Goal: Navigation & Orientation: Find specific page/section

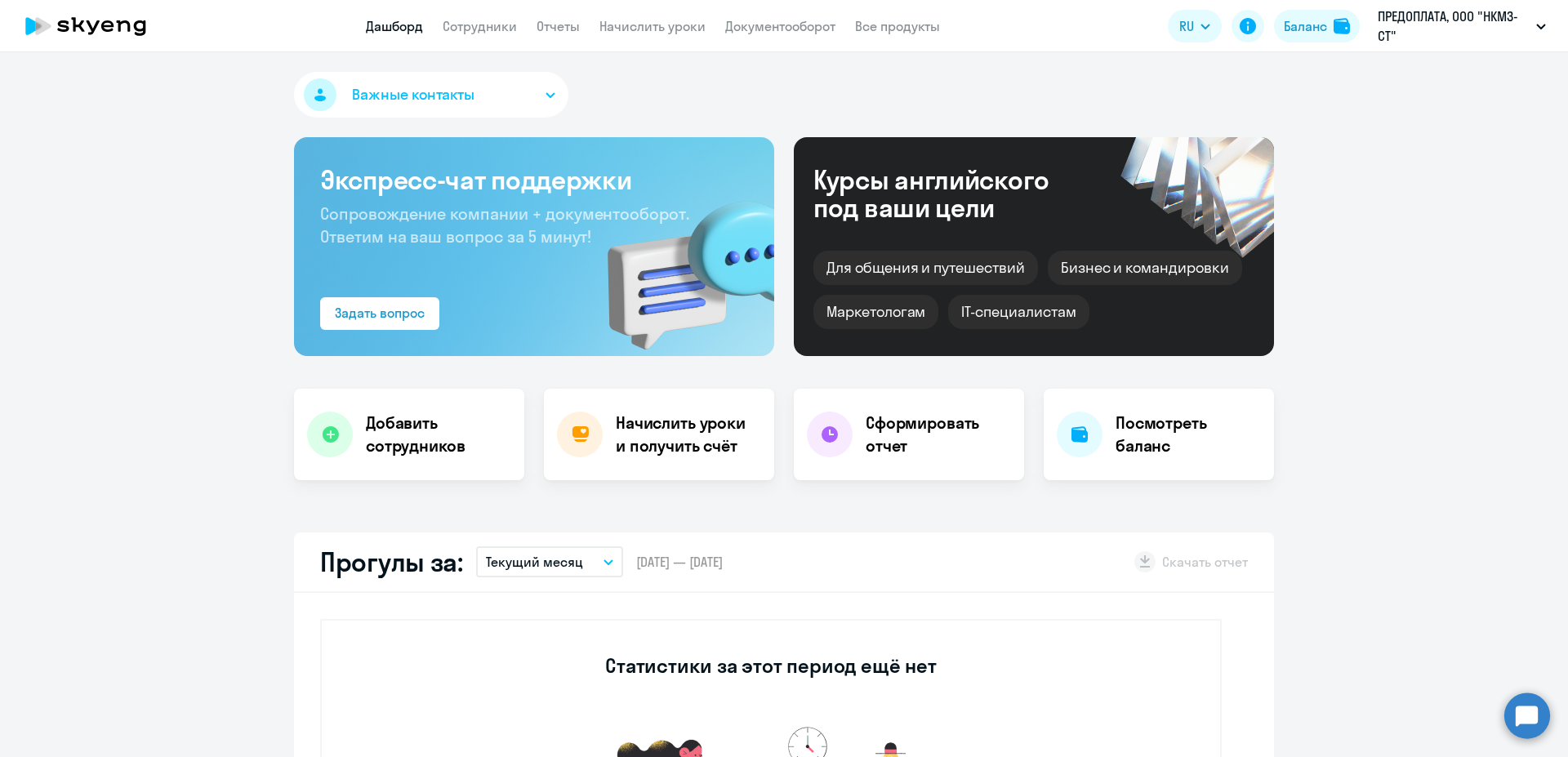
select select "30"
click at [490, 31] on link "Сотрудники" at bounding box center [480, 26] width 74 height 16
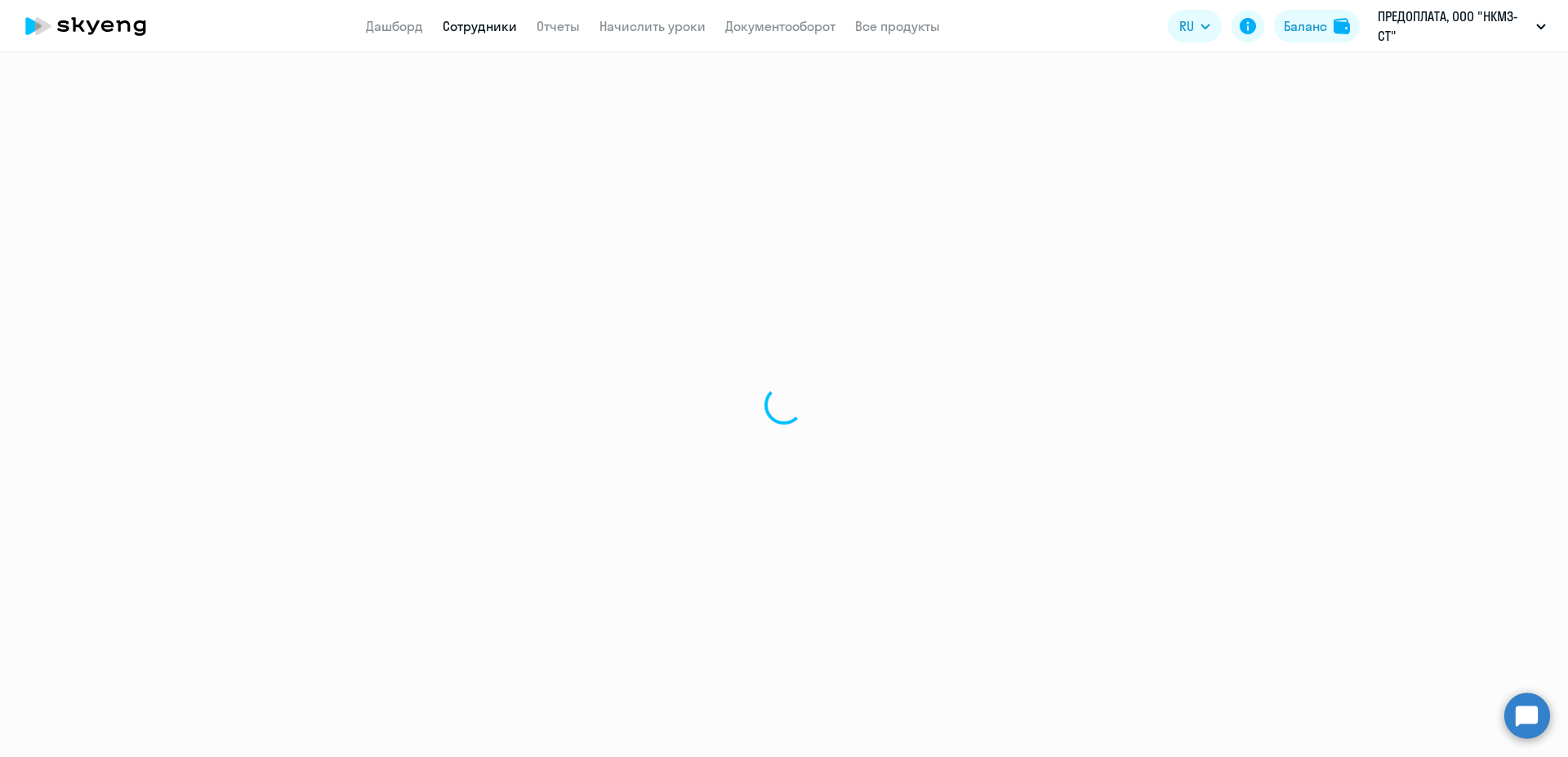
select select "30"
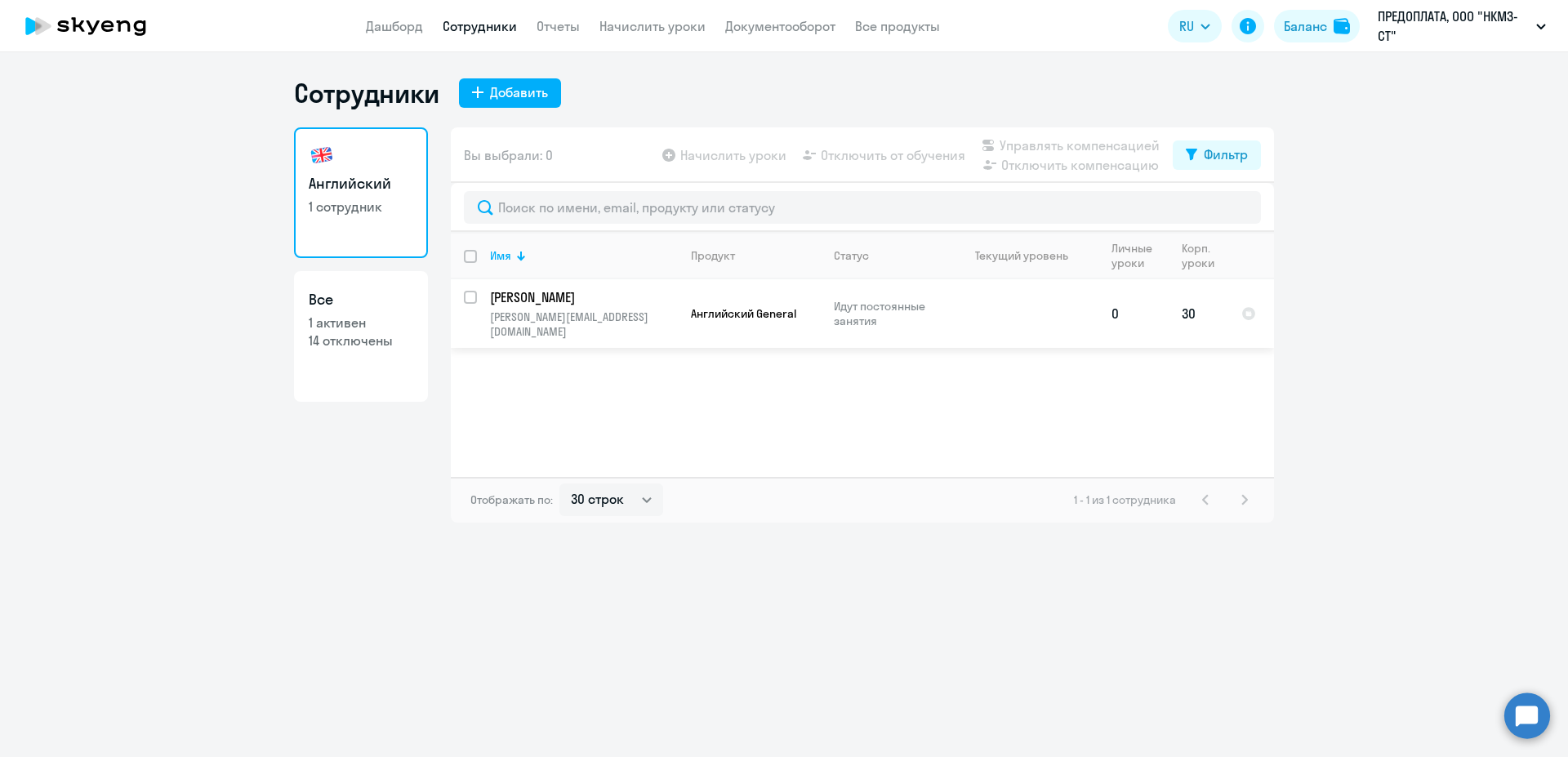
click at [884, 304] on p "Идут постоянные занятия" at bounding box center [890, 313] width 112 height 30
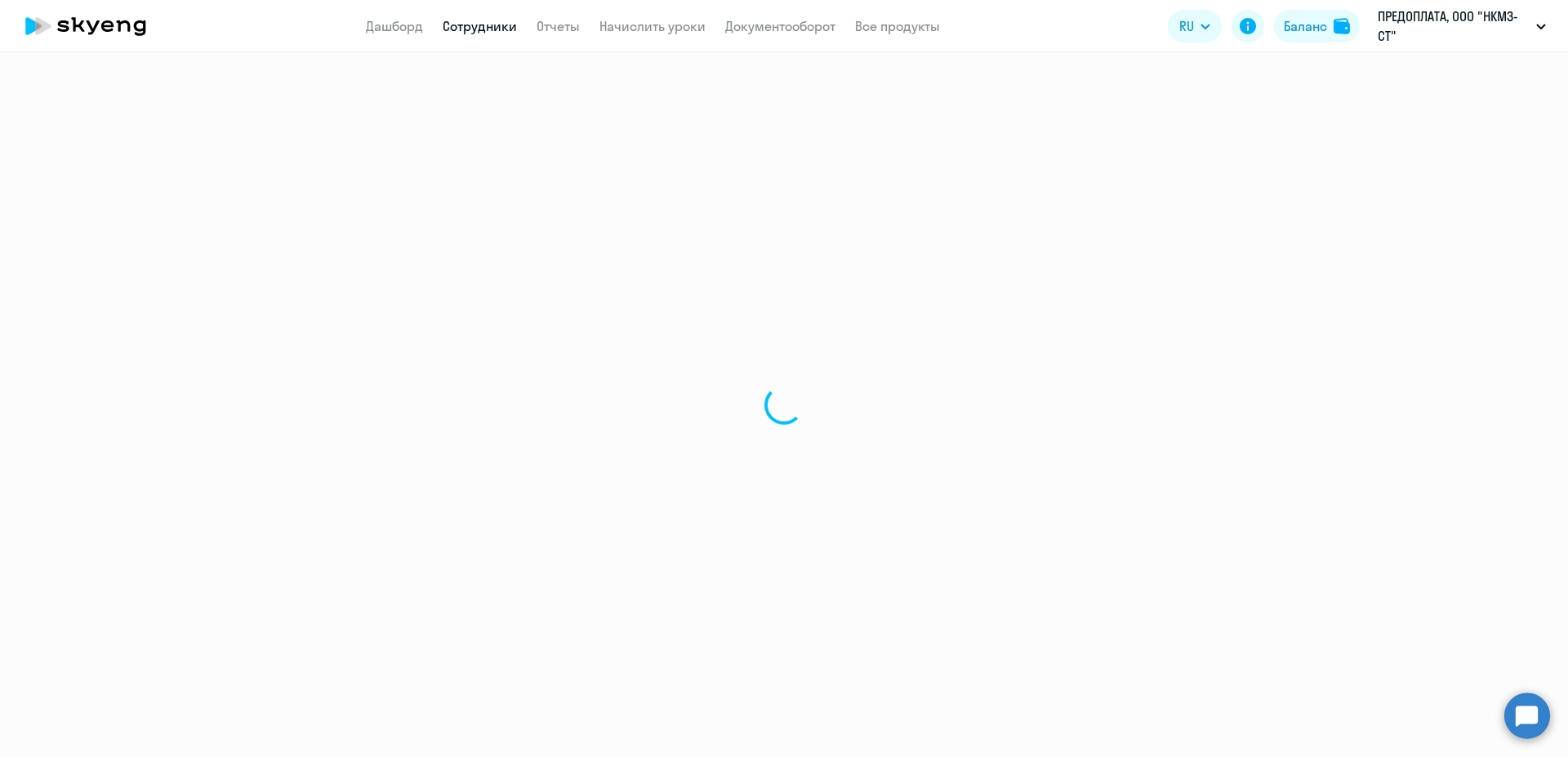
select select "english"
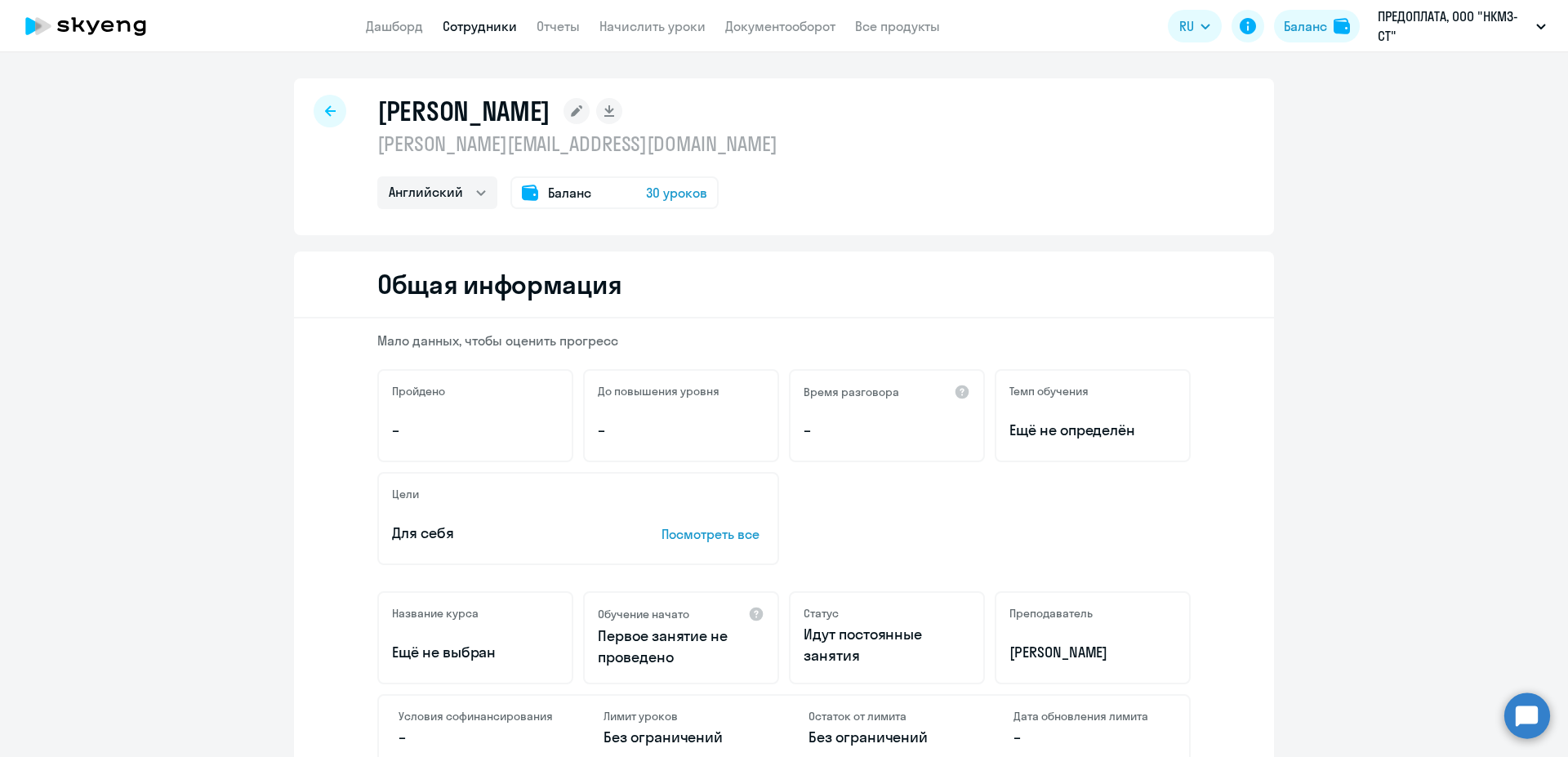
click at [669, 191] on span "30 уроков" at bounding box center [676, 193] width 61 height 20
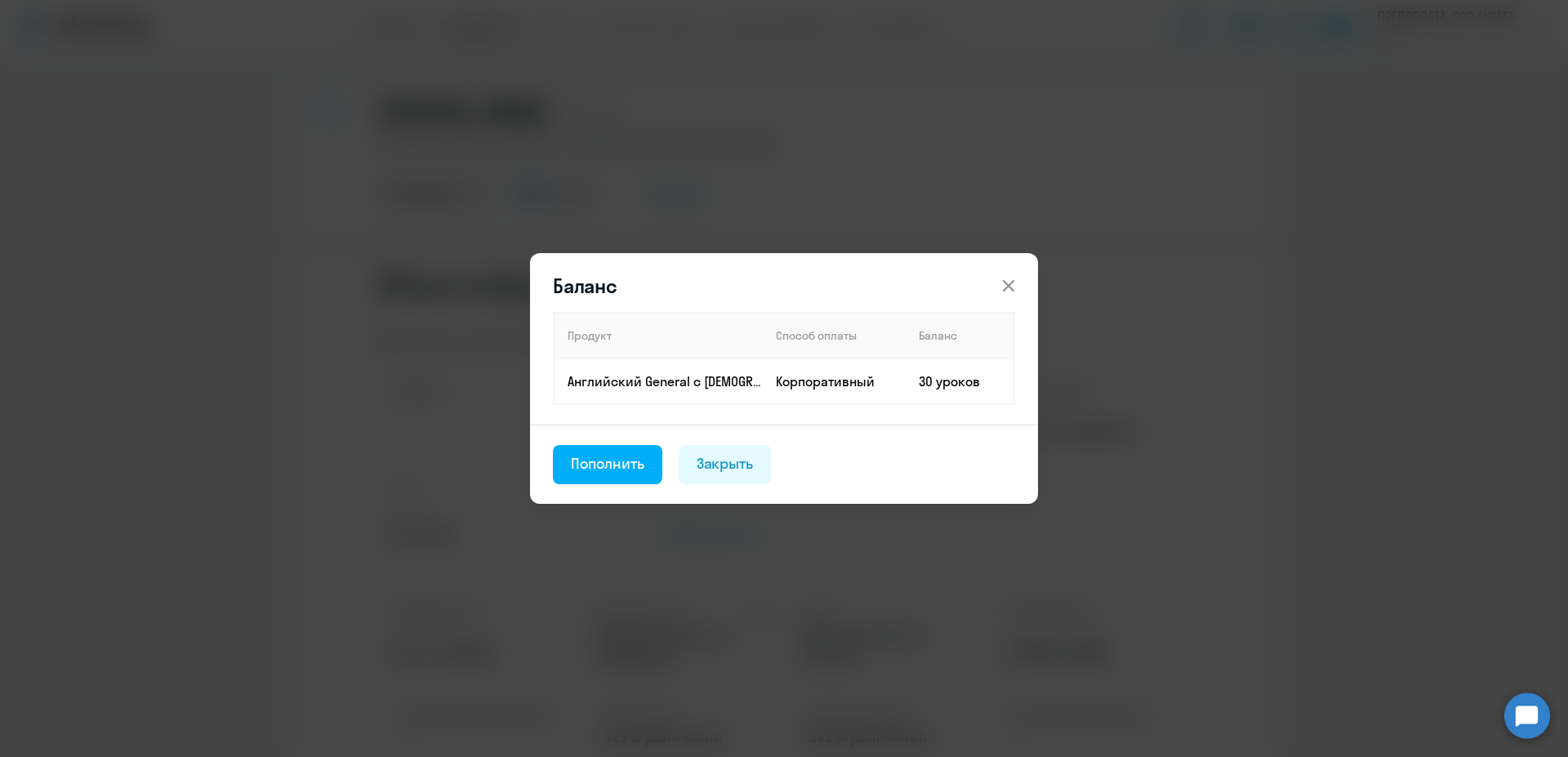
click at [1004, 285] on icon at bounding box center [1008, 286] width 20 height 20
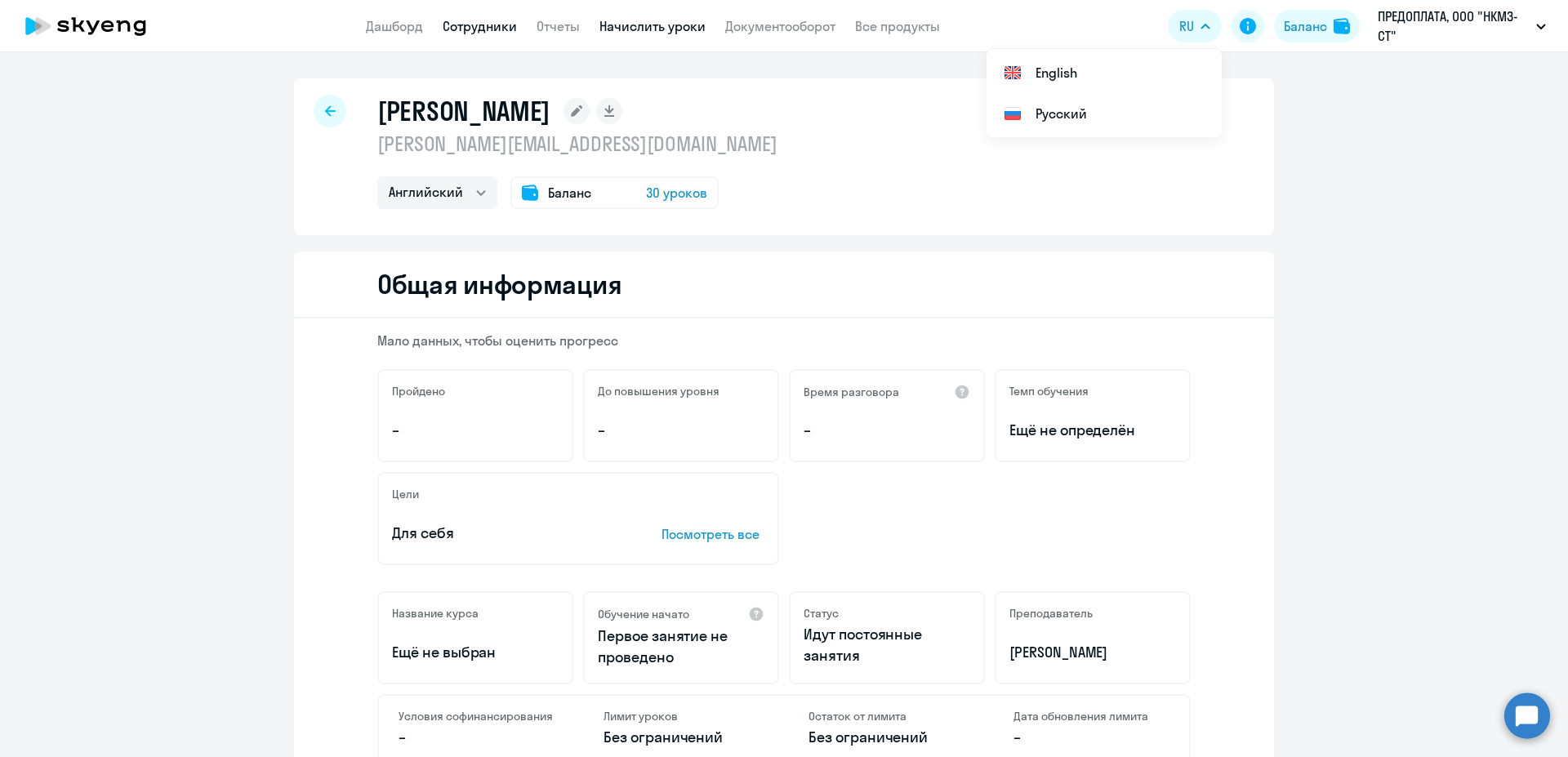
click at [633, 28] on link "Начислить уроки" at bounding box center [652, 26] width 106 height 16
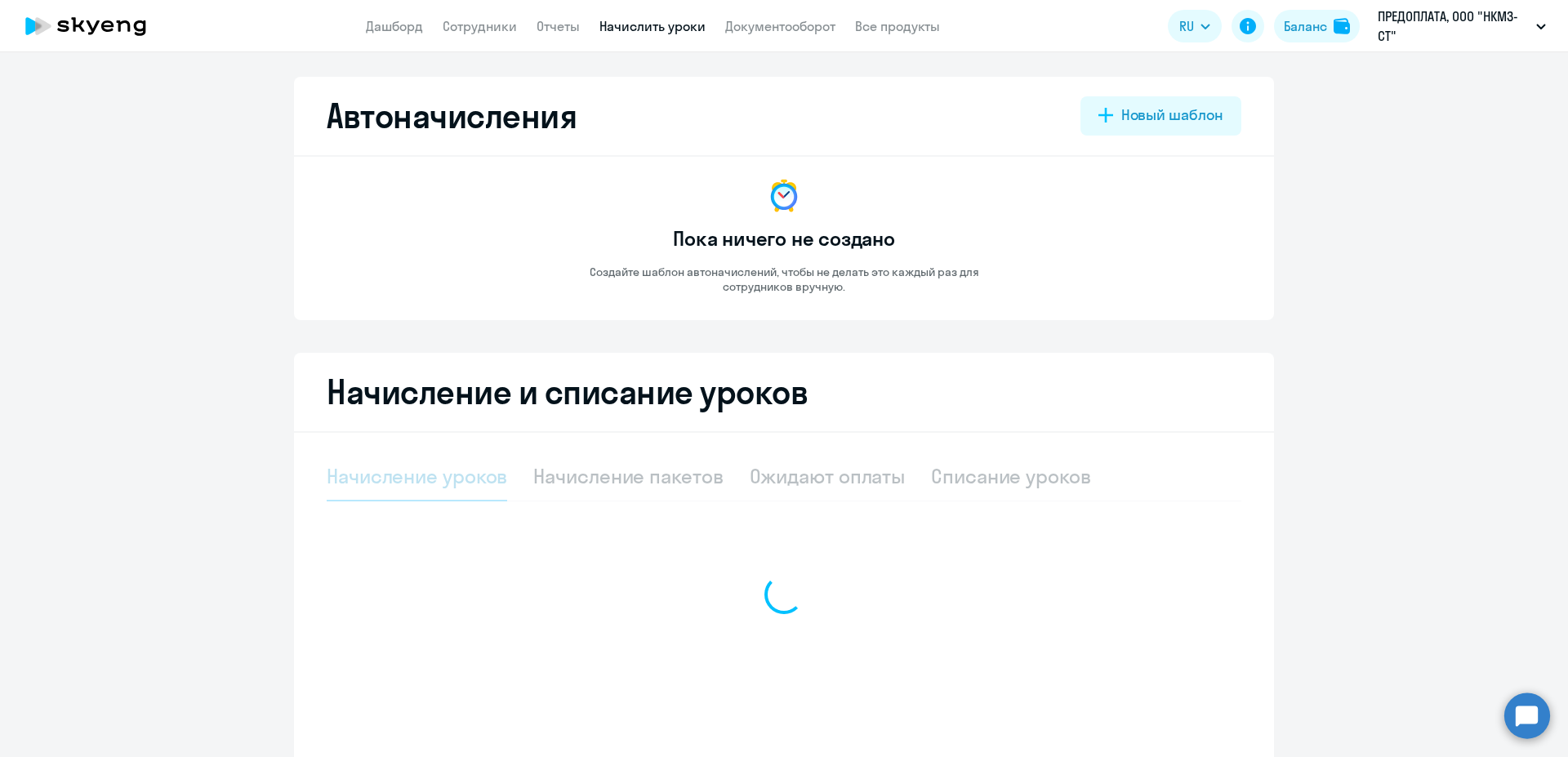
select select "10"
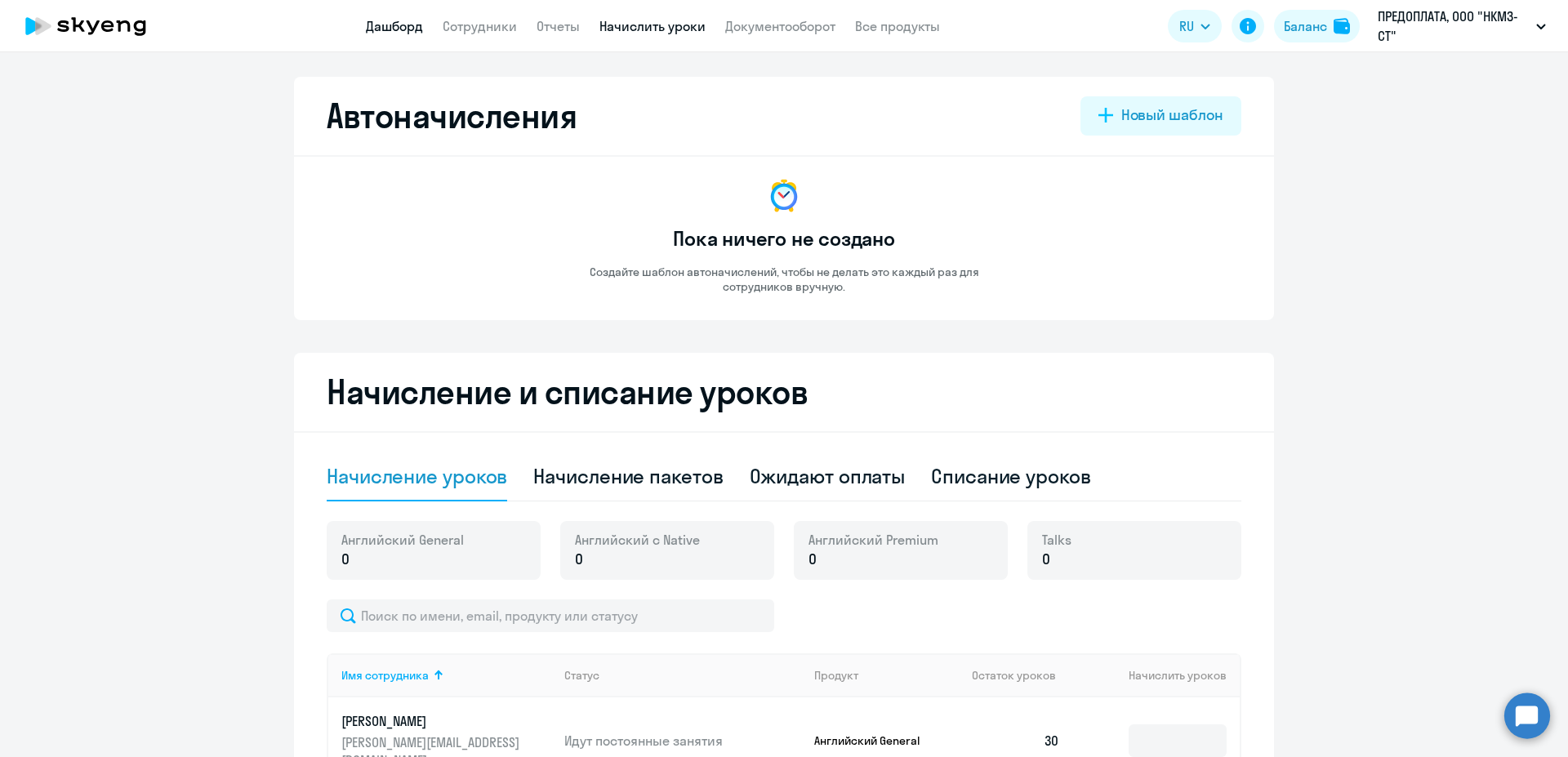
click at [397, 29] on link "Дашборд" at bounding box center [394, 26] width 57 height 16
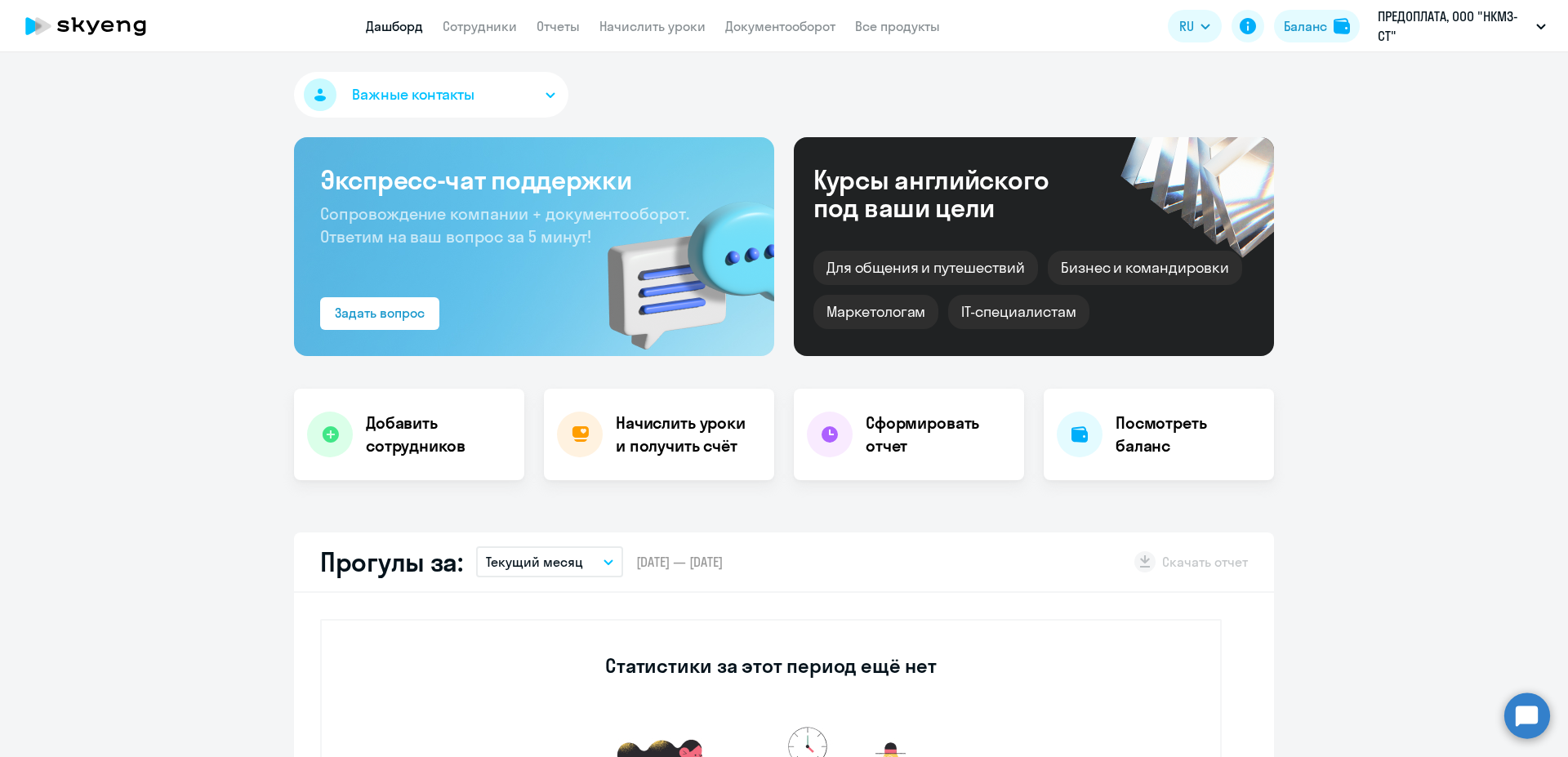
select select "30"
click at [1142, 436] on h4 "Посмотреть баланс" at bounding box center [1188, 434] width 145 height 45
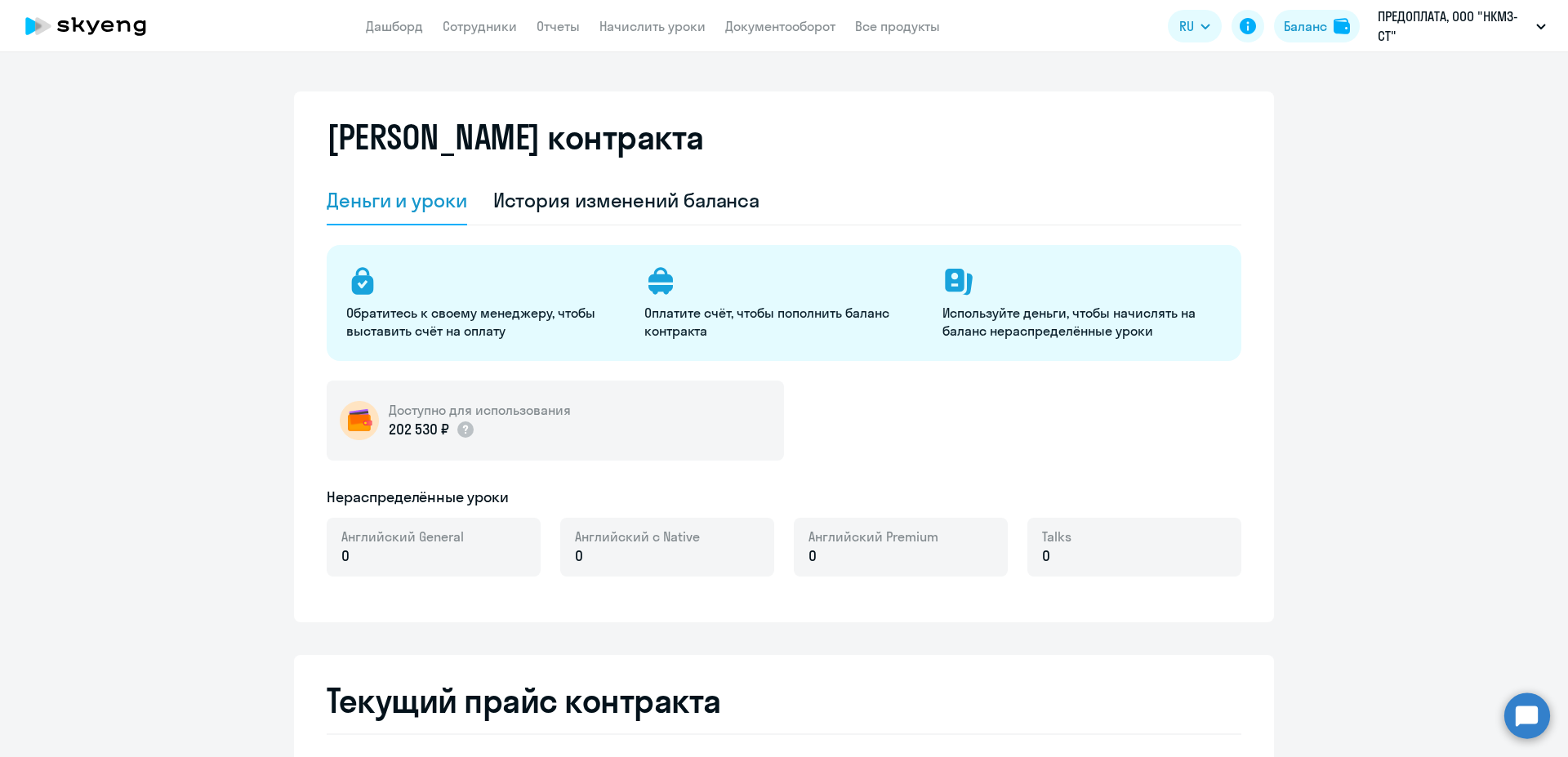
select select "english_adult_not_native_speaker"
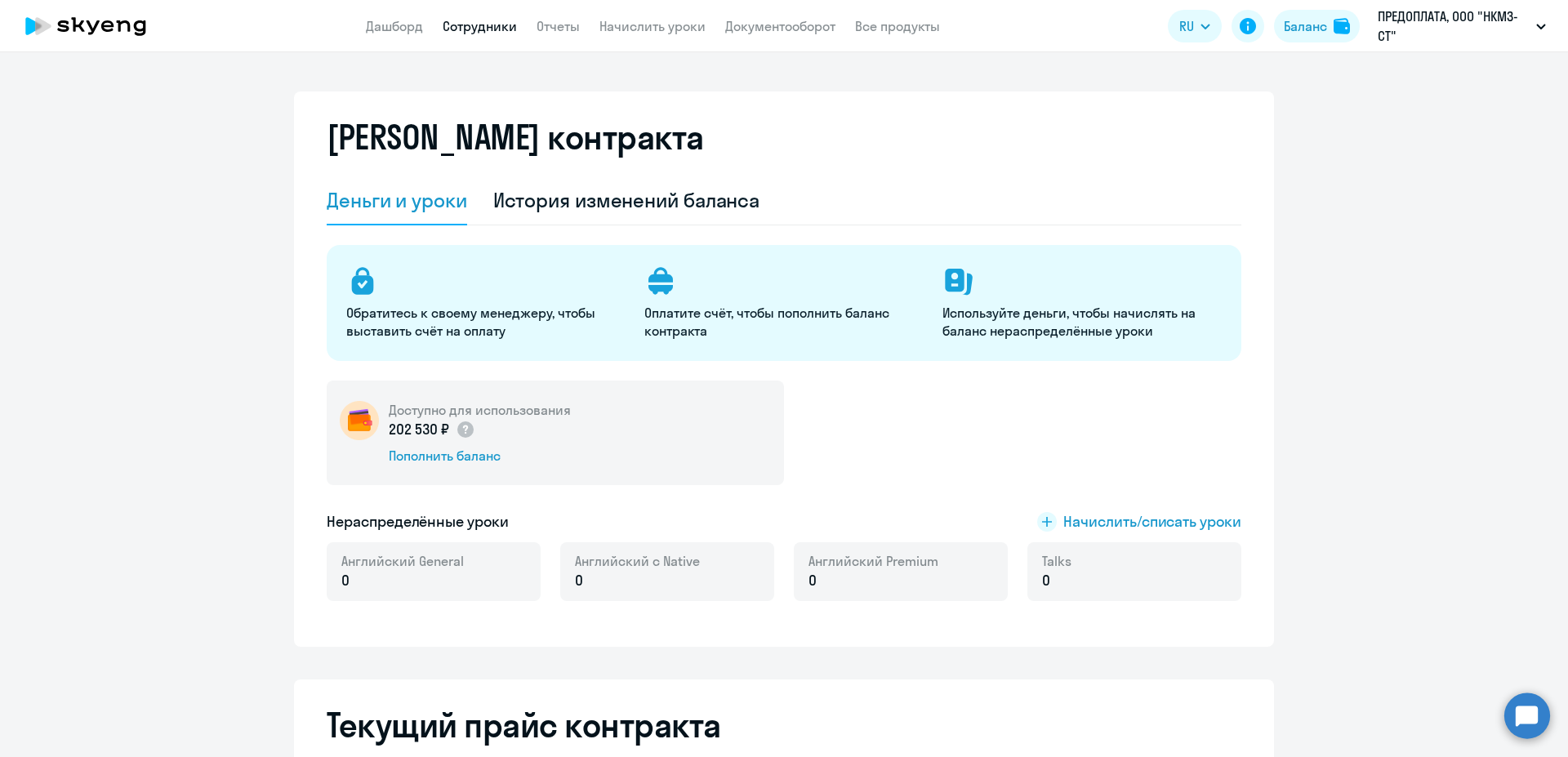
click at [495, 31] on link "Сотрудники" at bounding box center [480, 26] width 74 height 16
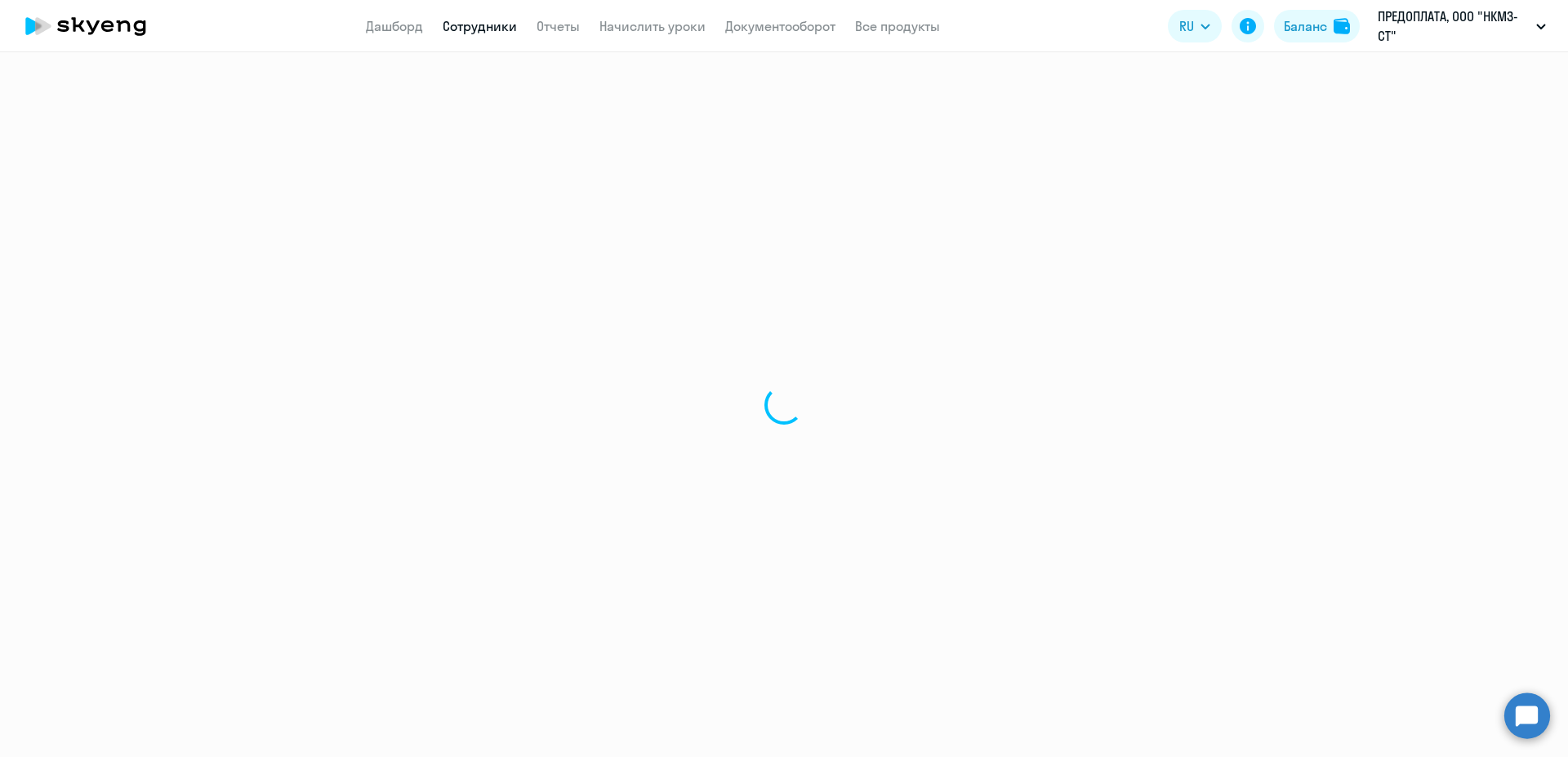
select select "30"
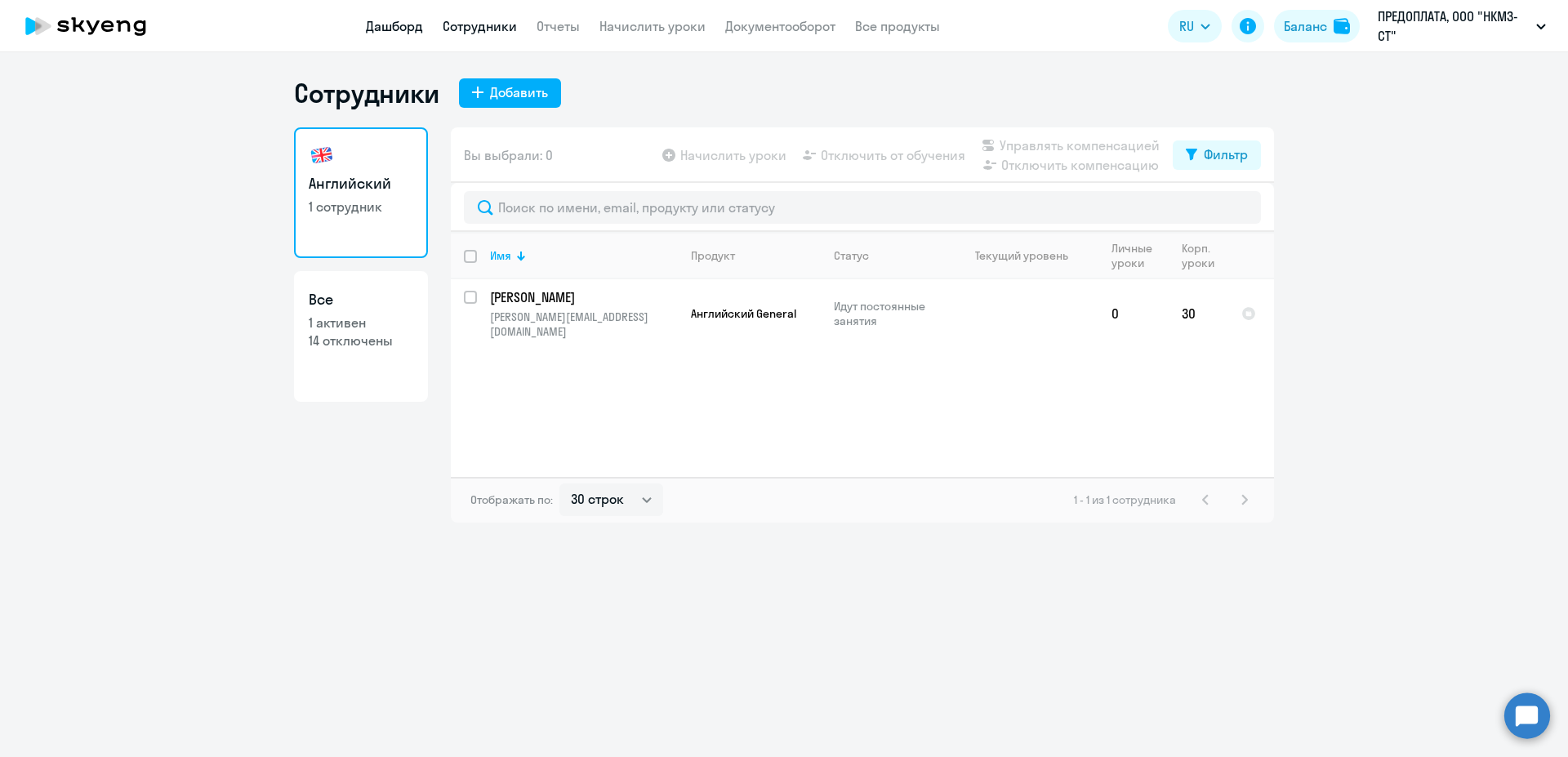
click at [392, 30] on link "Дашборд" at bounding box center [394, 26] width 57 height 16
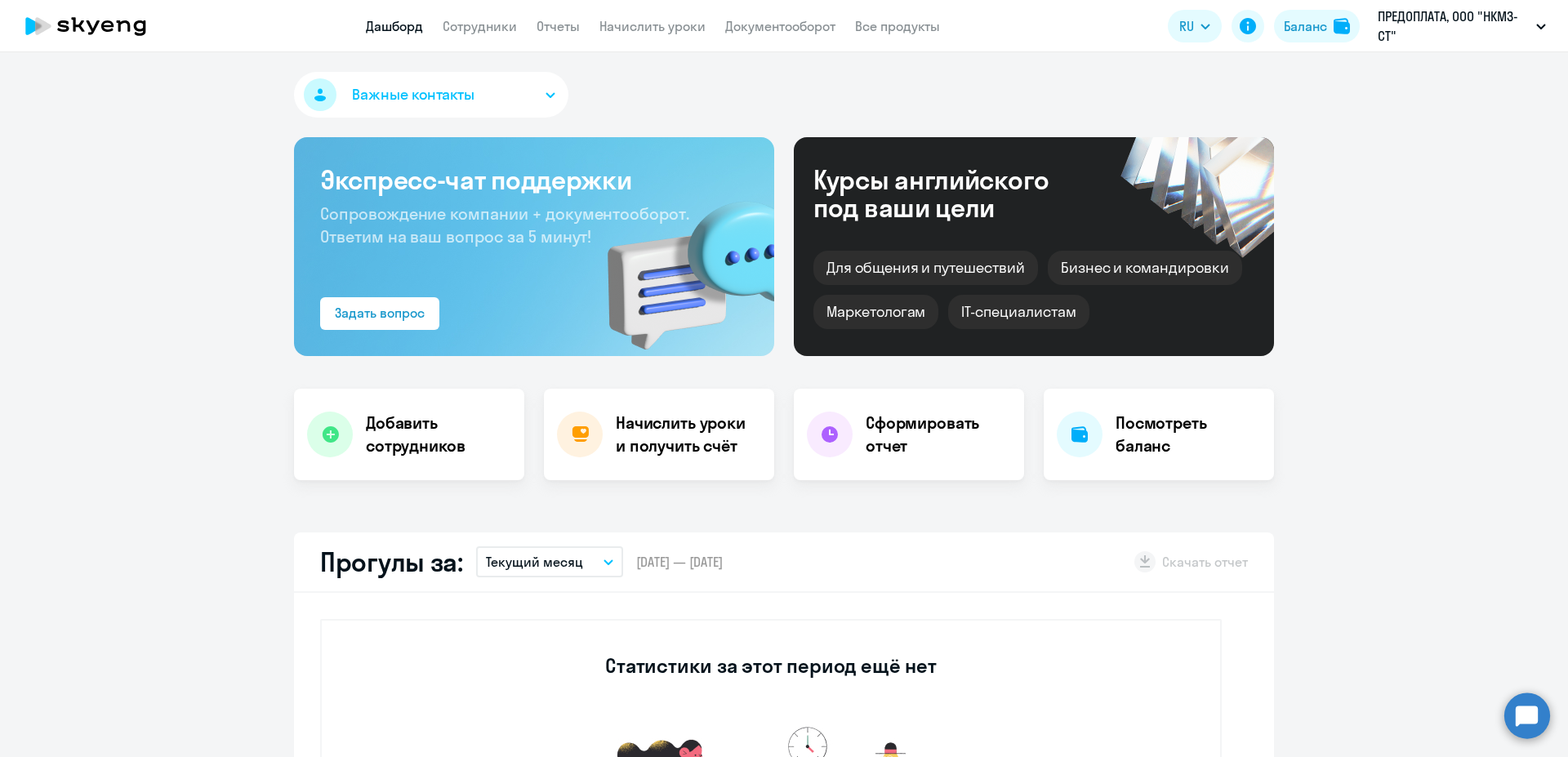
select select "30"
click at [898, 428] on h4 "Сформировать отчет" at bounding box center [938, 434] width 145 height 45
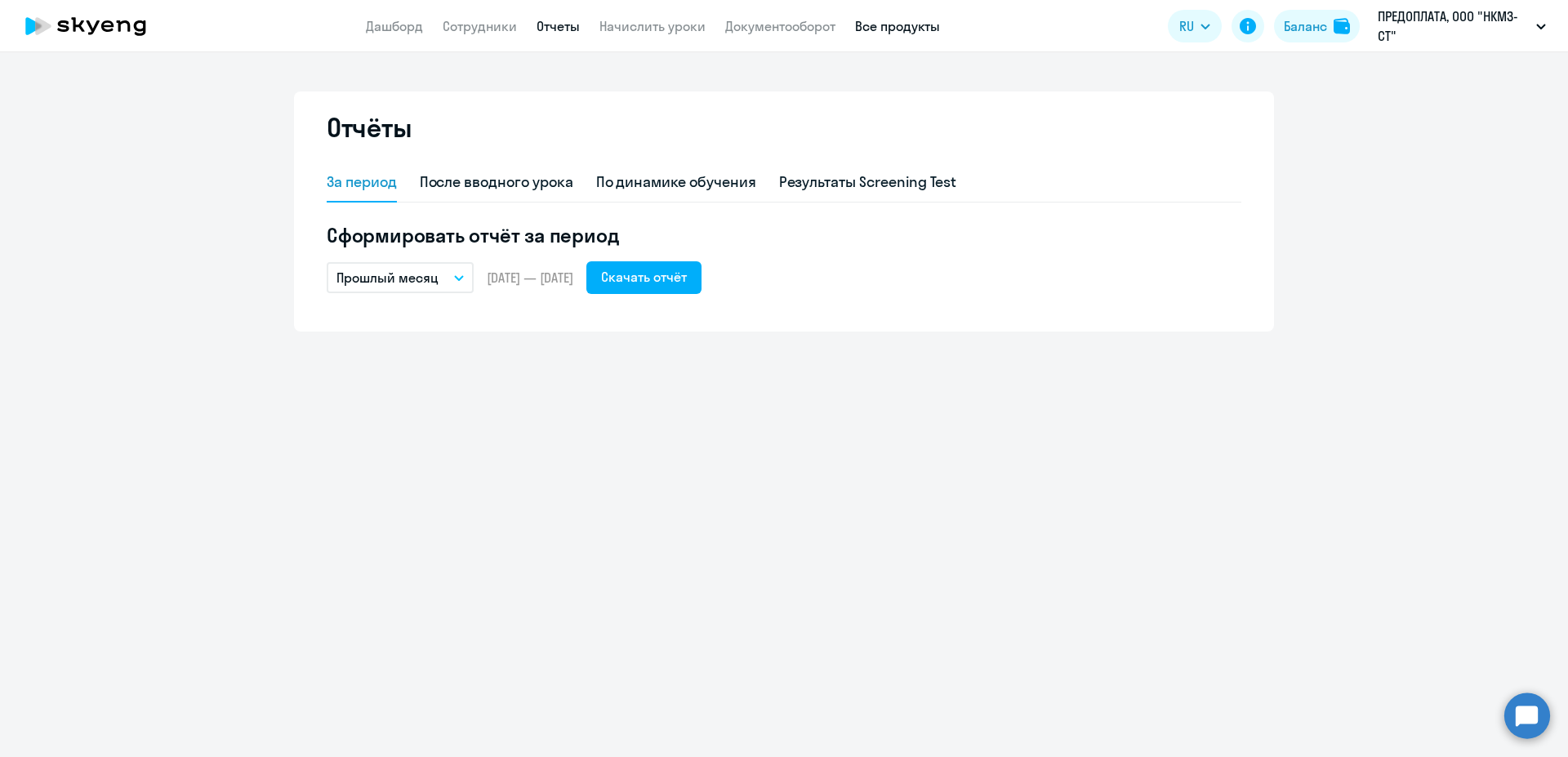
click at [870, 30] on link "Все продукты" at bounding box center [897, 26] width 85 height 16
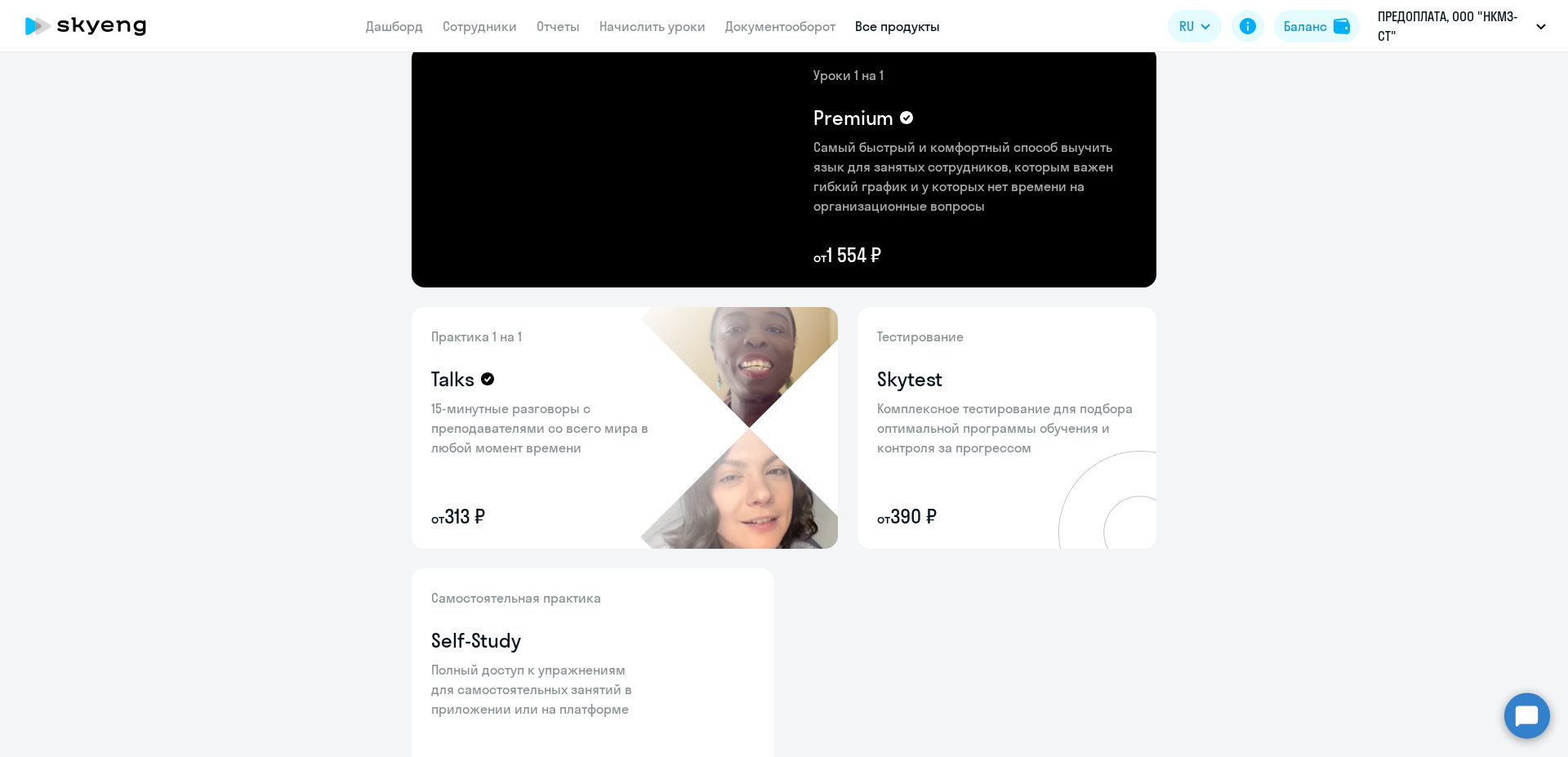
scroll to position [530, 0]
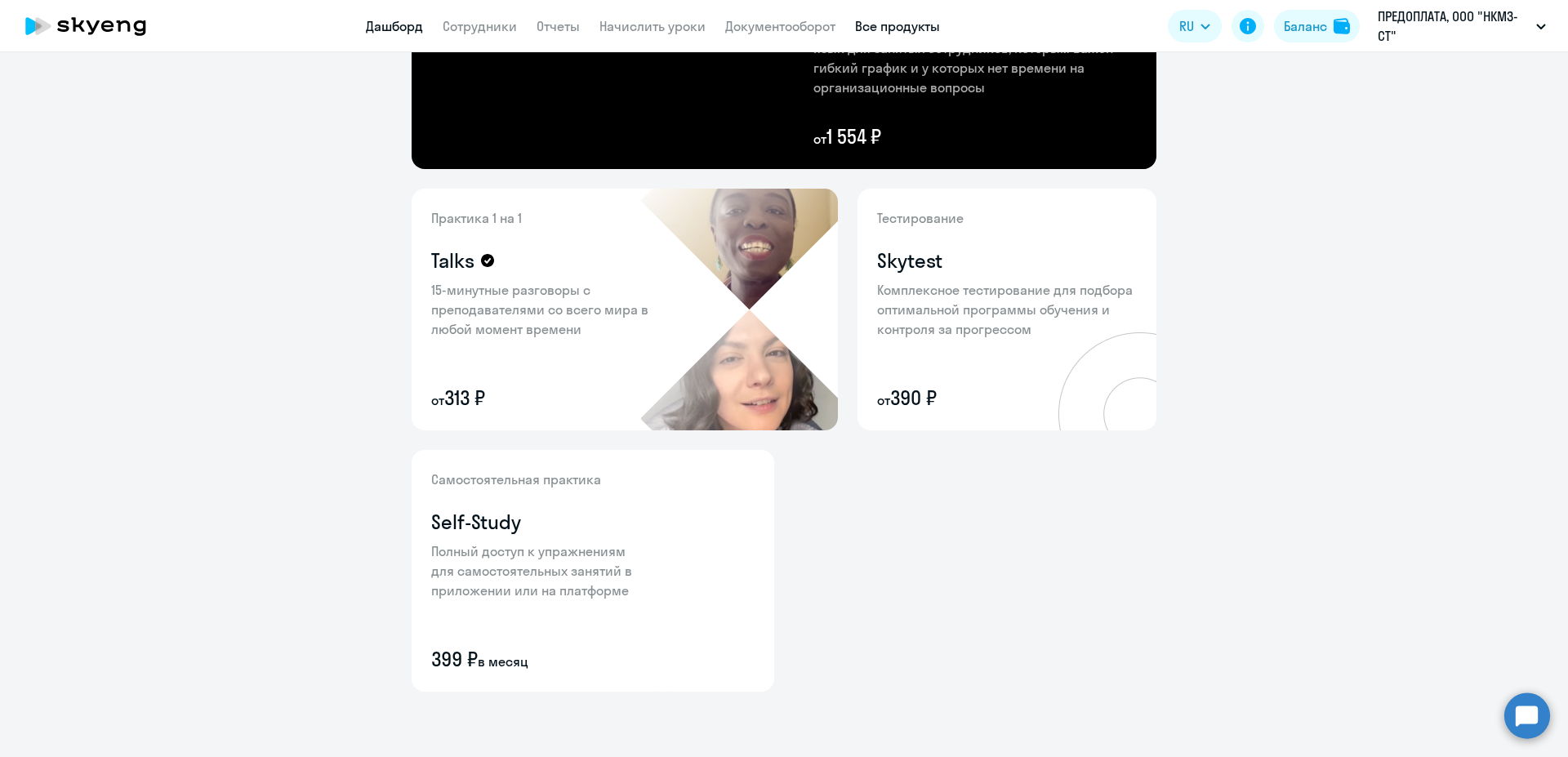
click at [397, 35] on link "Дашборд" at bounding box center [394, 26] width 57 height 16
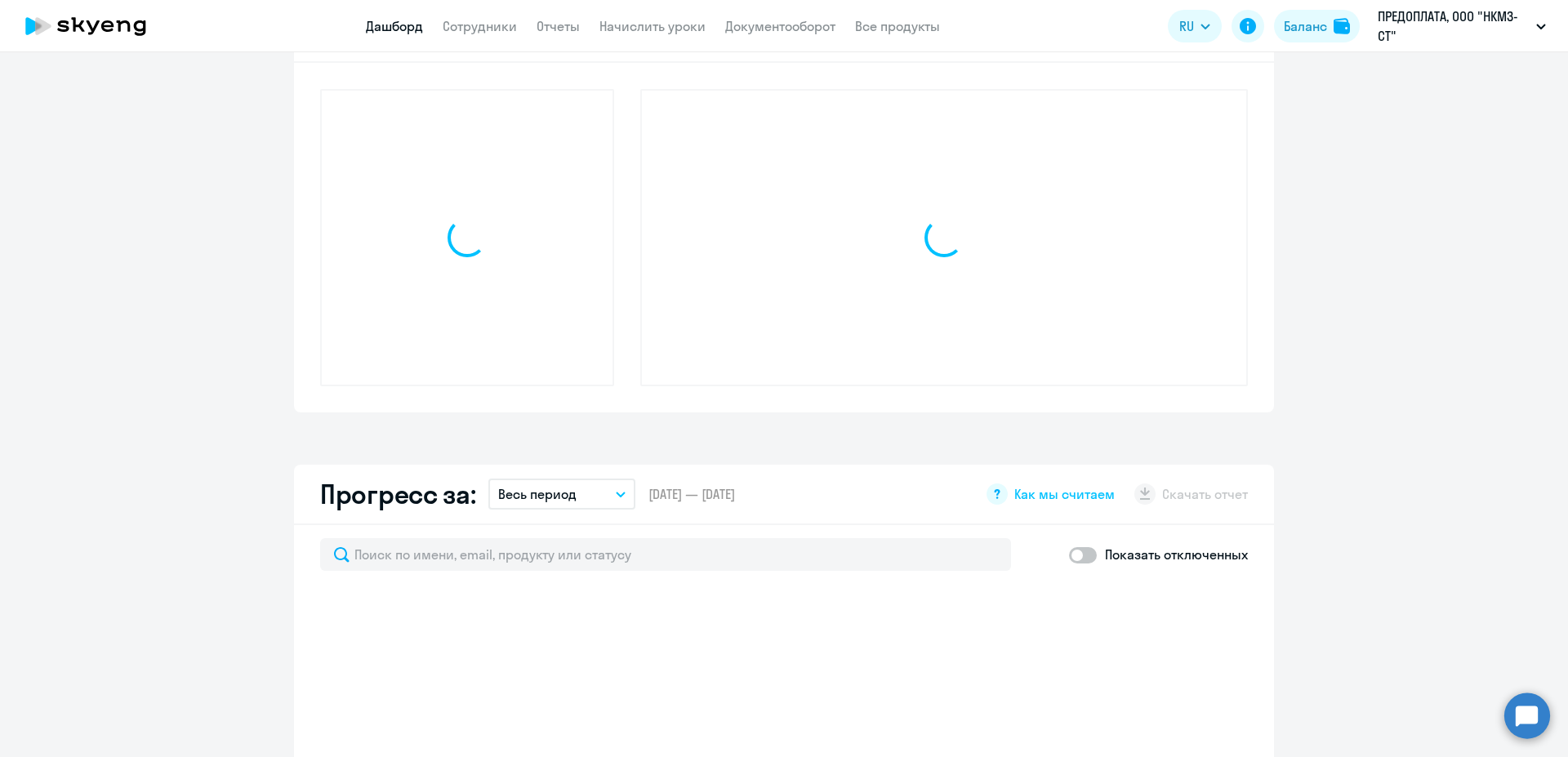
scroll to position [530, 0]
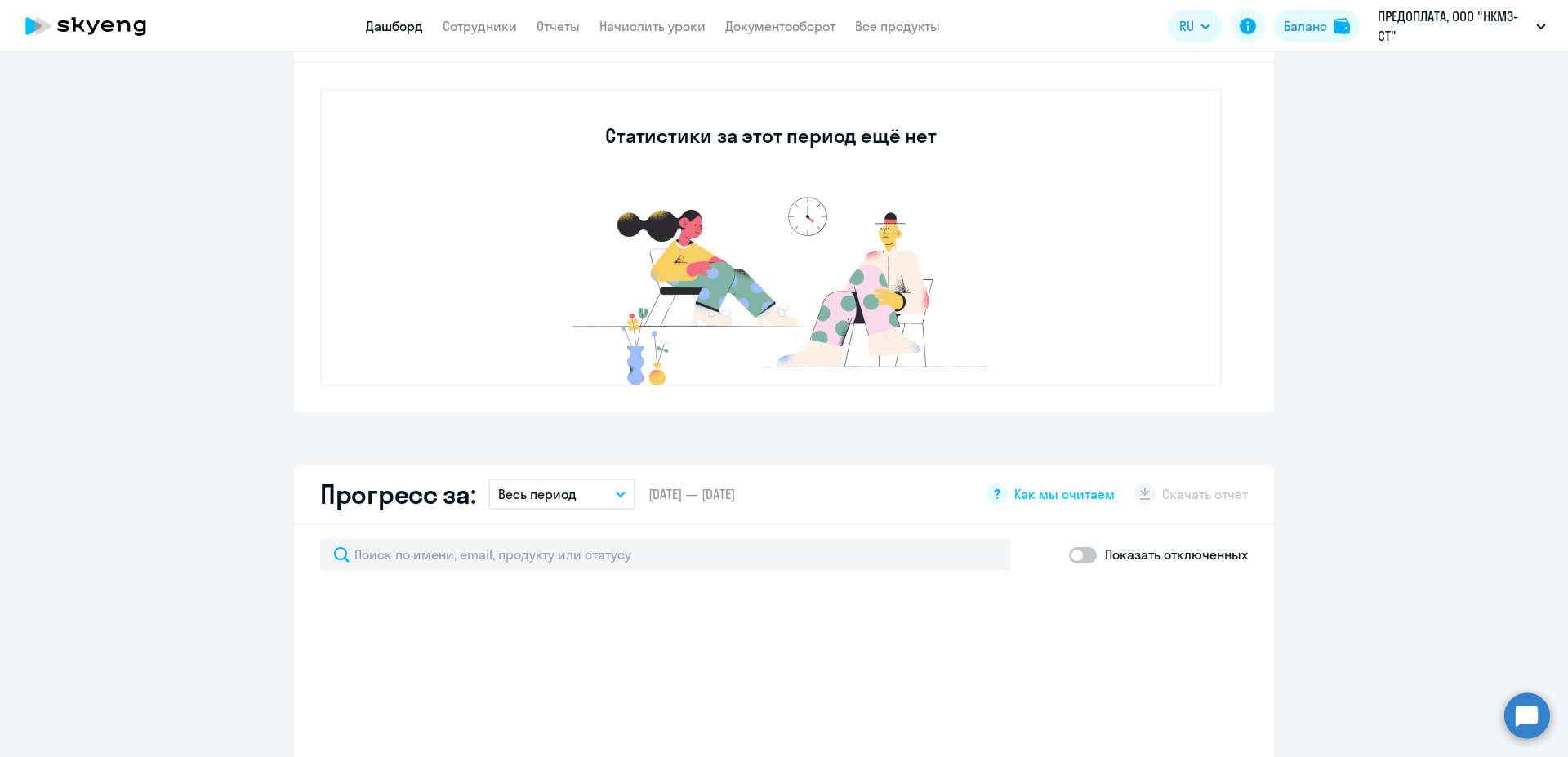
select select "30"
